Goal: Task Accomplishment & Management: Manage account settings

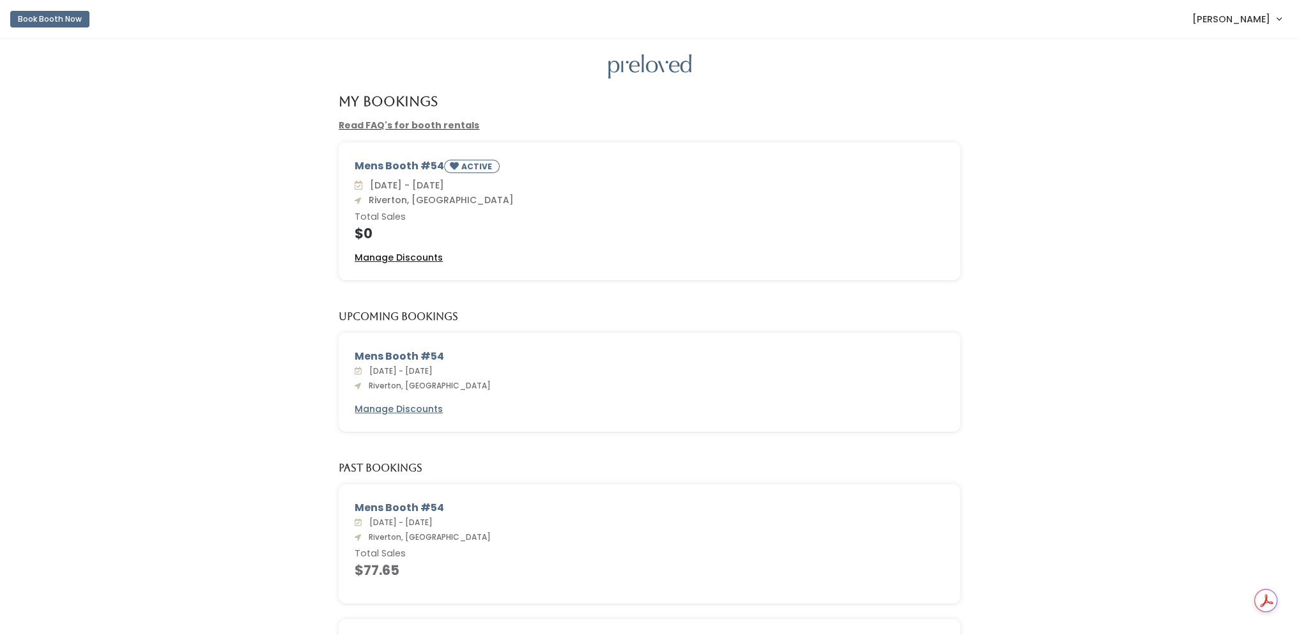
click at [390, 251] on u "Manage Discounts" at bounding box center [399, 257] width 88 height 13
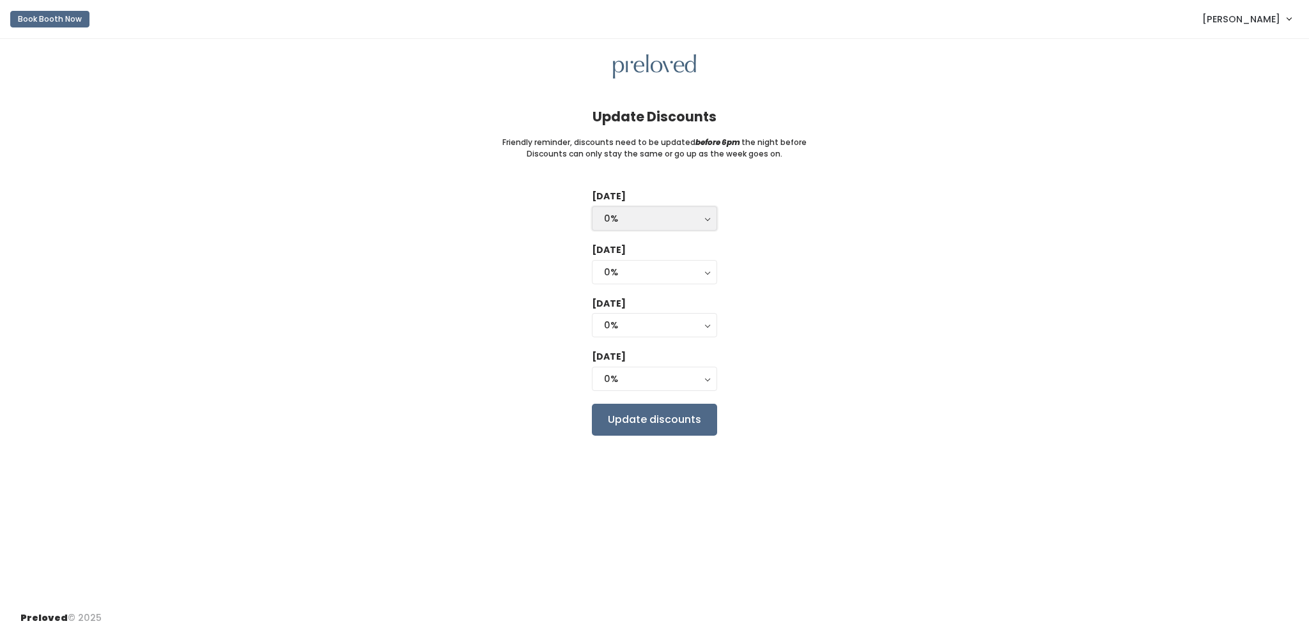
click at [638, 213] on div "0%" at bounding box center [654, 219] width 101 height 14
click at [641, 267] on link "25%" at bounding box center [654, 269] width 124 height 23
select select "25%"
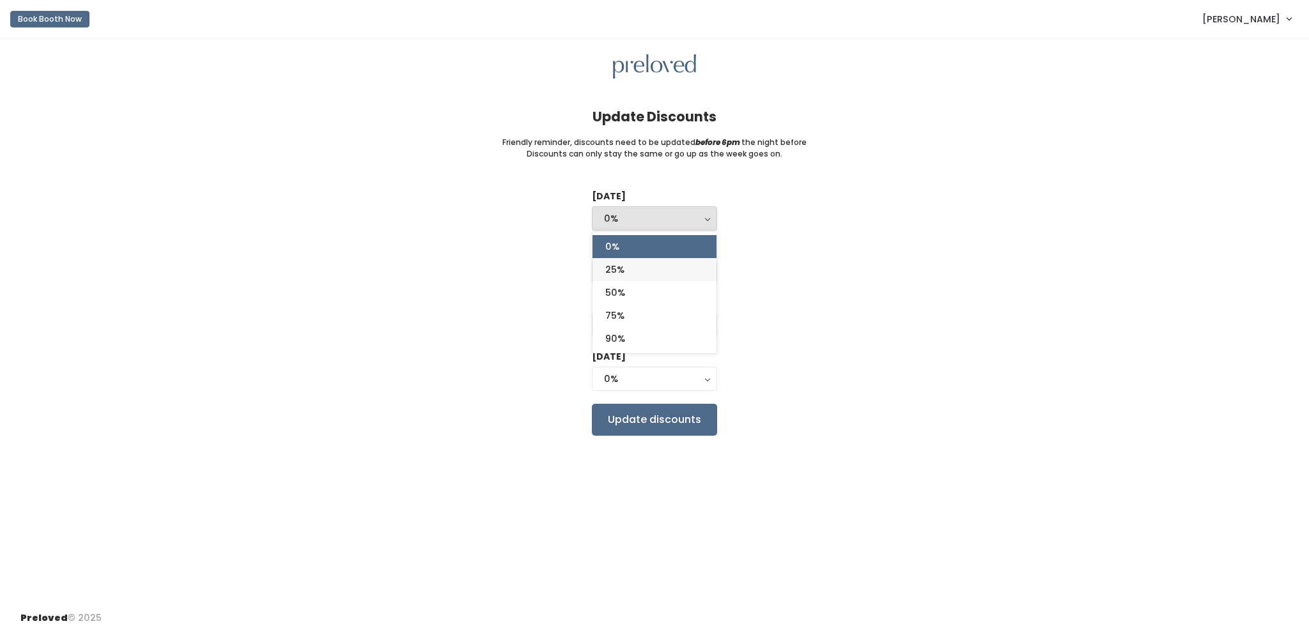
select select "25%"
click at [680, 422] on input "Update discounts" at bounding box center [654, 420] width 125 height 32
